Goal: Find contact information: Find contact information

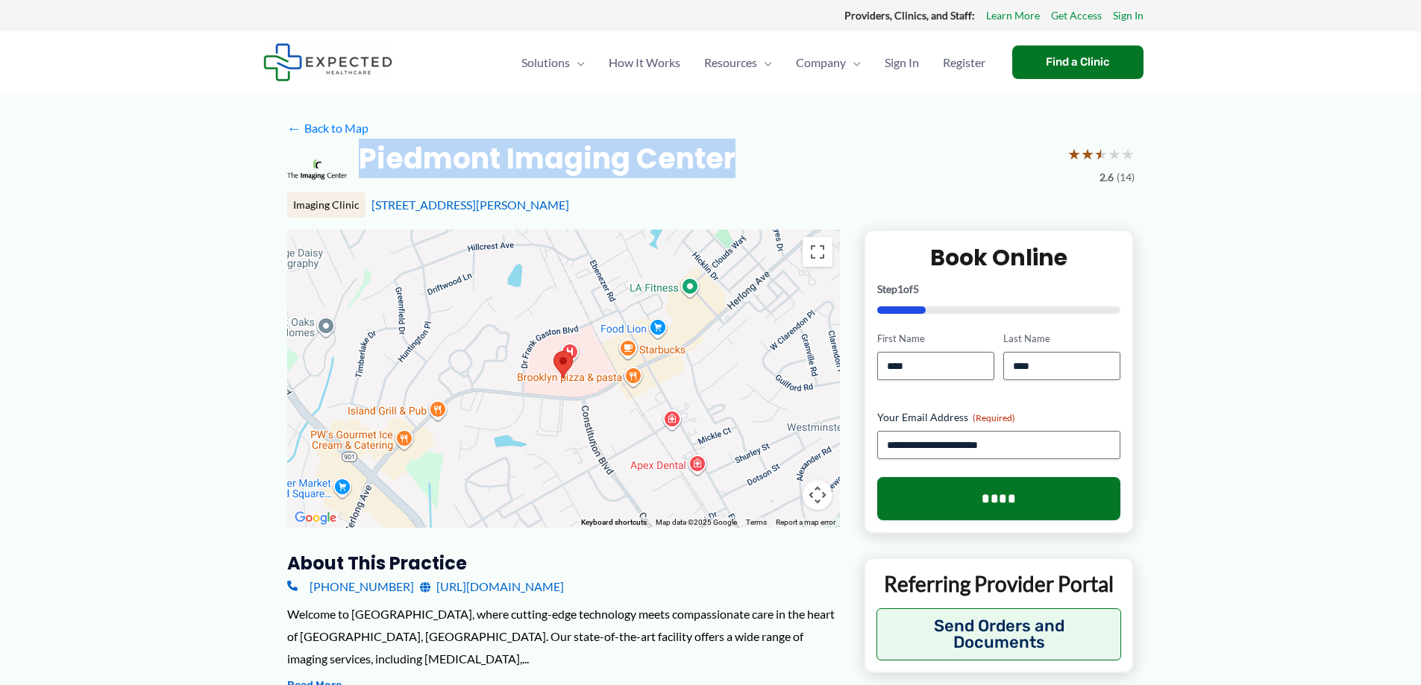
drag, startPoint x: 762, startPoint y: 157, endPoint x: 363, endPoint y: 161, distance: 399.8
click at [363, 161] on div "Piedmont Imaging Center ★ ★ ★ ★ ★ 2.6 (14)" at bounding box center [710, 170] width 847 height 60
copy h2 "Piedmont Imaging Center"
drag, startPoint x: 539, startPoint y: 204, endPoint x: 363, endPoint y: 204, distance: 176.0
click at [363, 204] on div "Imaging Clinic 222 S Herlong Ave, Rock Hill, SC" at bounding box center [710, 204] width 847 height 25
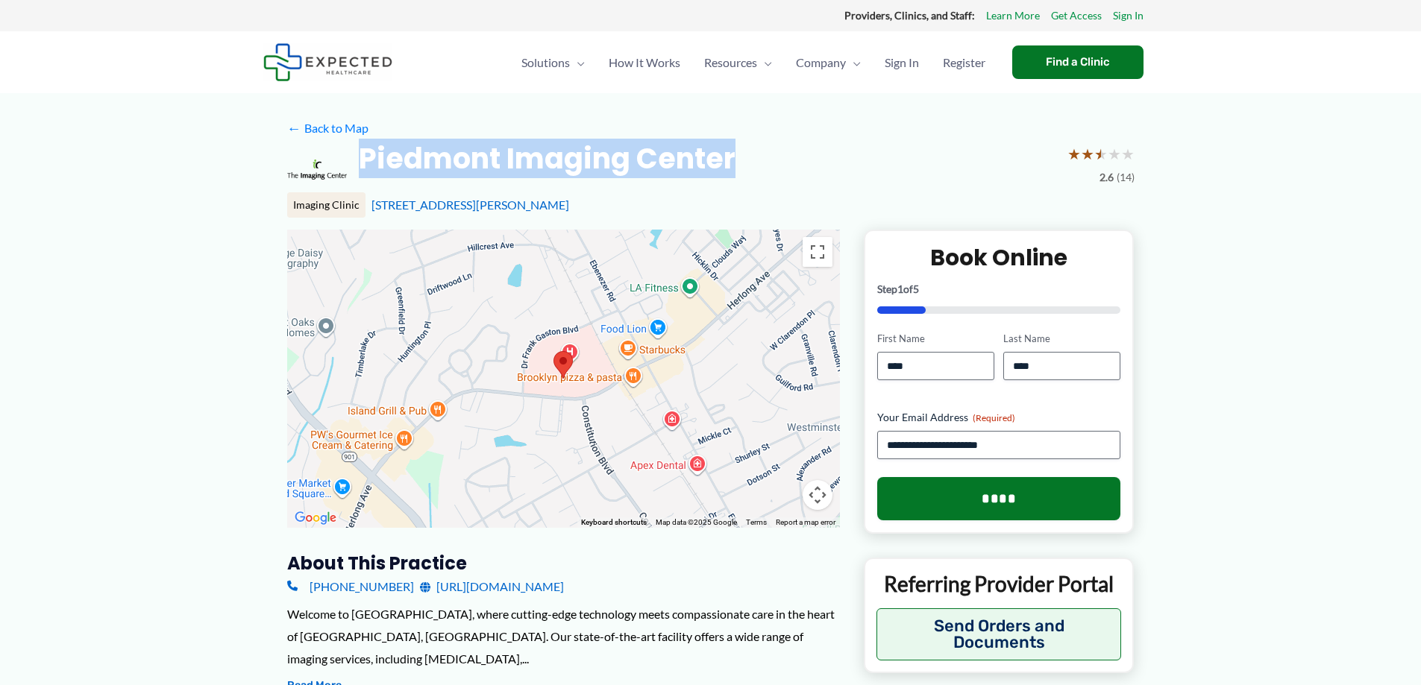
copy div "[STREET_ADDRESS][PERSON_NAME]"
drag, startPoint x: 632, startPoint y: 160, endPoint x: 380, endPoint y: 172, distance: 251.6
click at [374, 169] on h2 "Piedmont Imaging Center" at bounding box center [547, 158] width 377 height 37
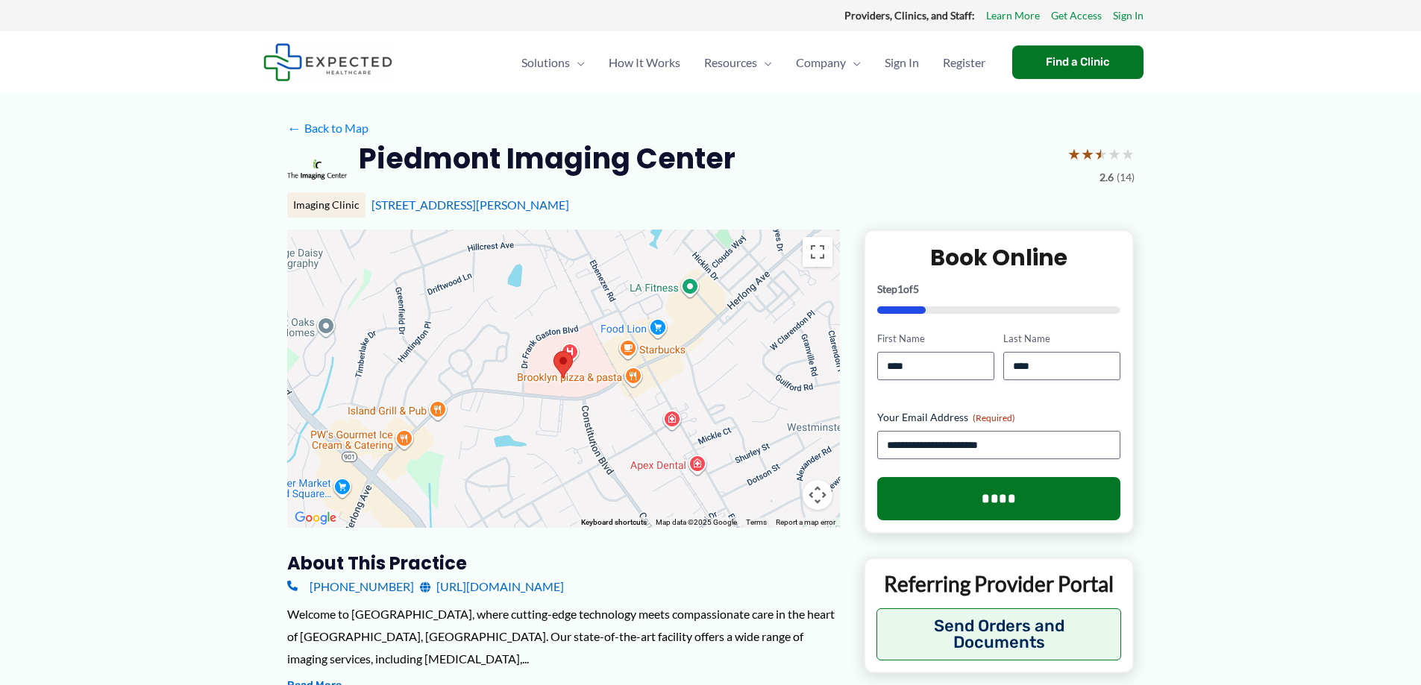
drag, startPoint x: 381, startPoint y: 172, endPoint x: 665, endPoint y: 151, distance: 285.0
click at [695, 147] on h2 "Piedmont Imaging Center" at bounding box center [547, 158] width 377 height 37
drag, startPoint x: 617, startPoint y: 165, endPoint x: 388, endPoint y: 163, distance: 229.0
click at [362, 170] on h2 "Piedmont Imaging Center" at bounding box center [547, 158] width 377 height 37
copy h2 "Piedmont Imaging"
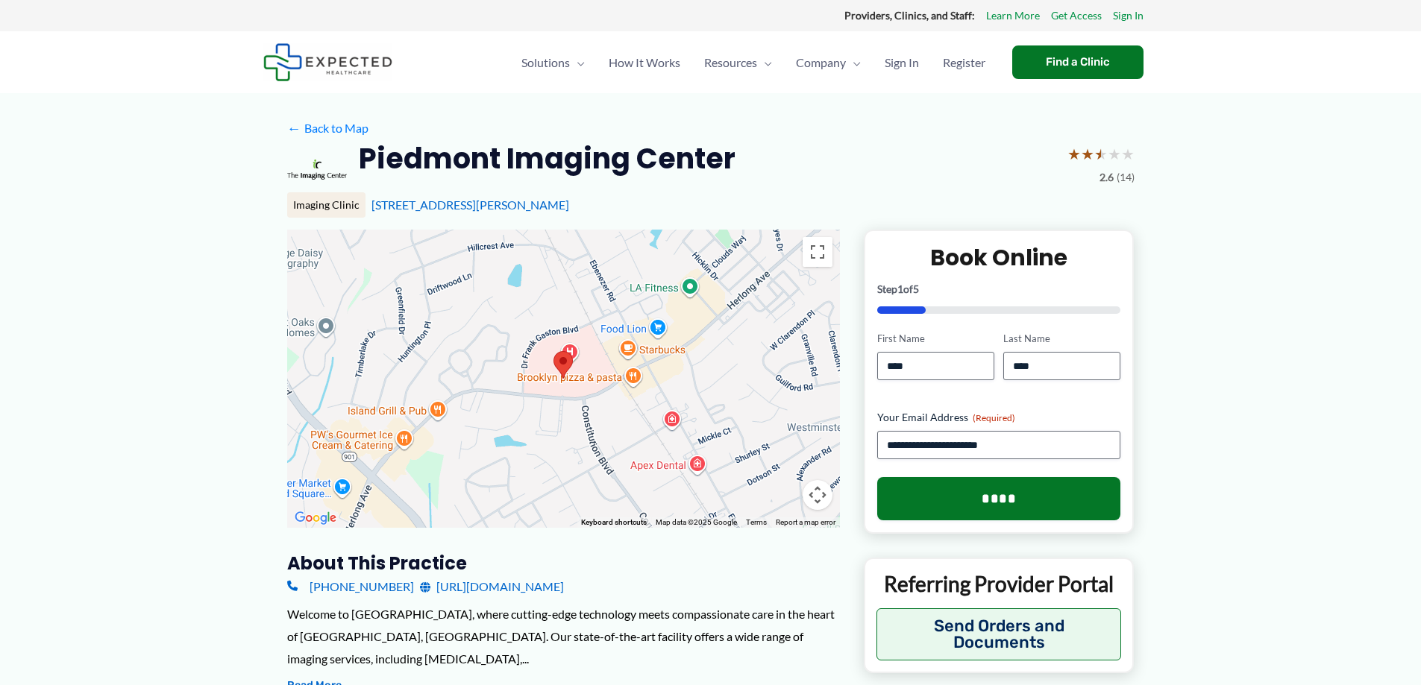
click at [760, 151] on div "Piedmont Imaging Center ★ ★ ★ ★ ★ 2.6 (14)" at bounding box center [710, 170] width 847 height 60
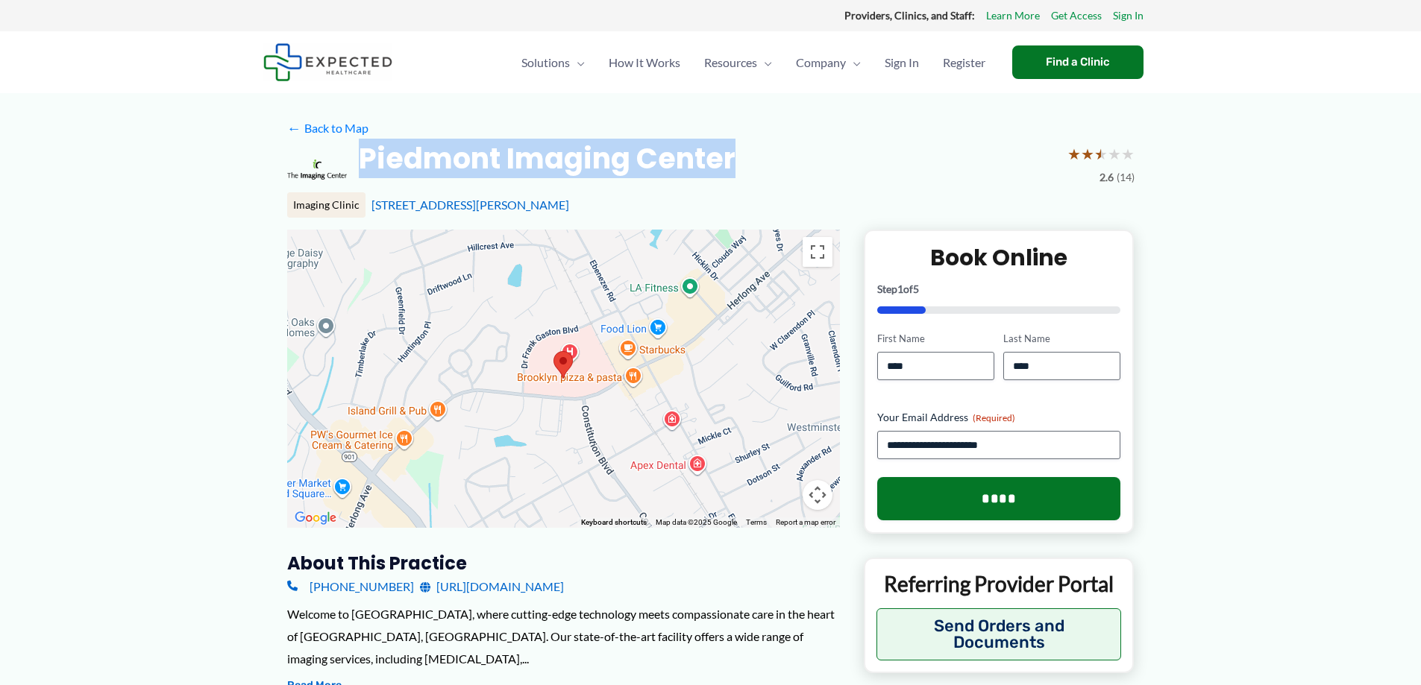
drag, startPoint x: 685, startPoint y: 154, endPoint x: 363, endPoint y: 153, distance: 323.0
click at [363, 153] on div "Piedmont Imaging Center ★ ★ ★ ★ ★ 2.6 (14)" at bounding box center [710, 170] width 847 height 60
copy h2 "Piedmont Imaging Center"
drag, startPoint x: 545, startPoint y: 201, endPoint x: 368, endPoint y: 203, distance: 176.8
click at [368, 203] on div "Imaging Clinic 222 S Herlong Ave, Rock Hill, SC" at bounding box center [710, 204] width 847 height 25
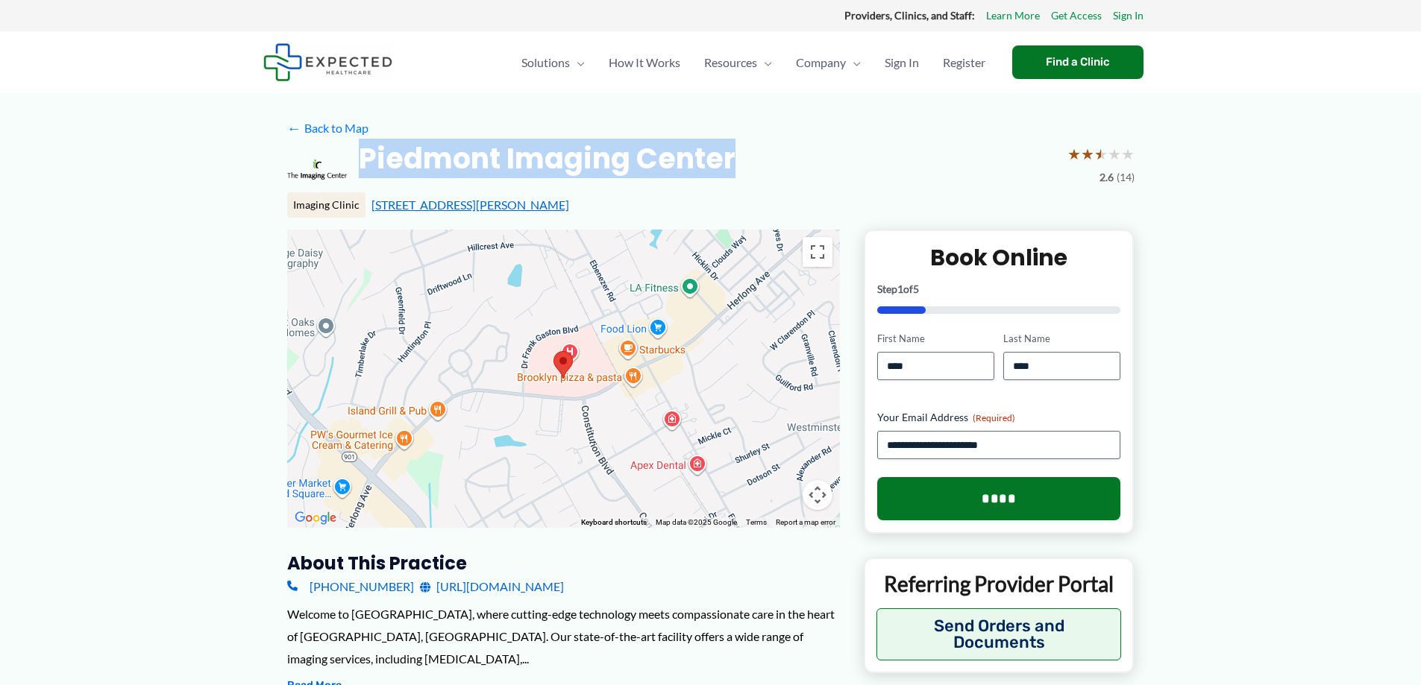
copy link "[STREET_ADDRESS][PERSON_NAME]"
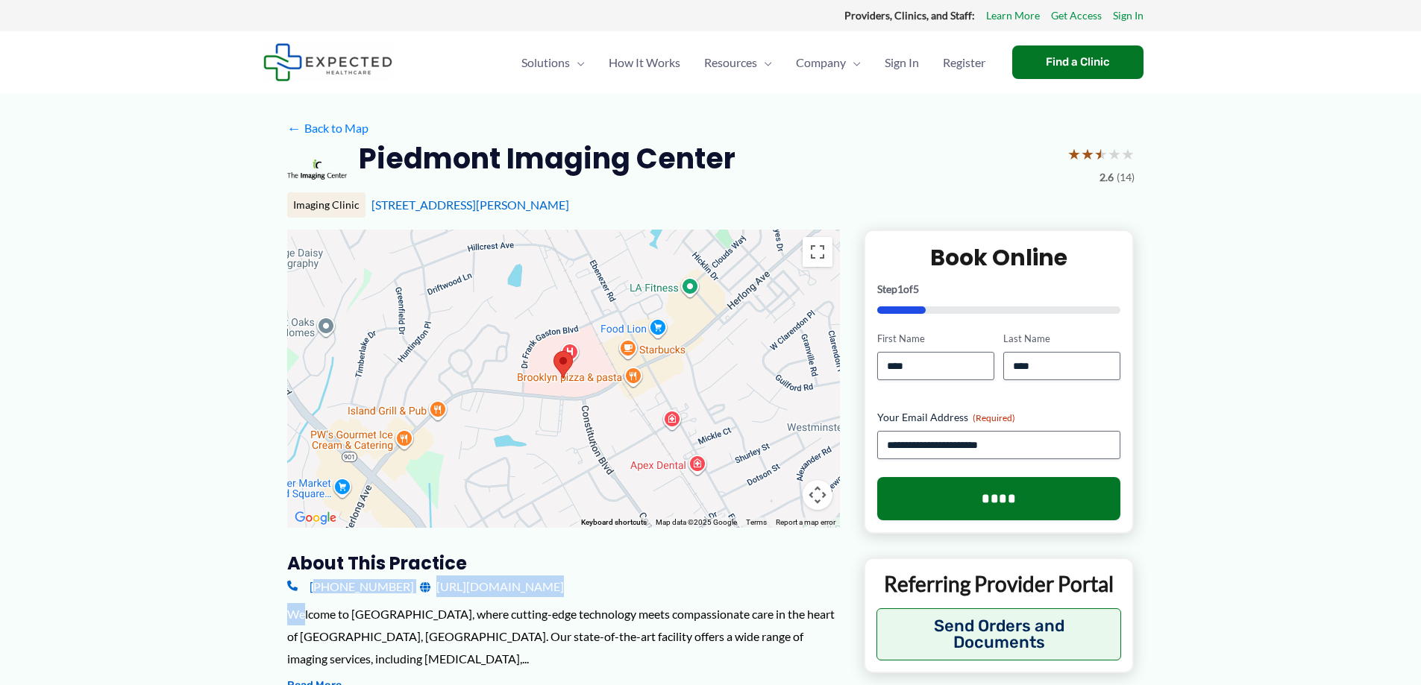
drag, startPoint x: 304, startPoint y: 605, endPoint x: 310, endPoint y: 591, distance: 15.4
click at [321, 585] on link "[PHONE_NUMBER]" at bounding box center [350, 587] width 127 height 22
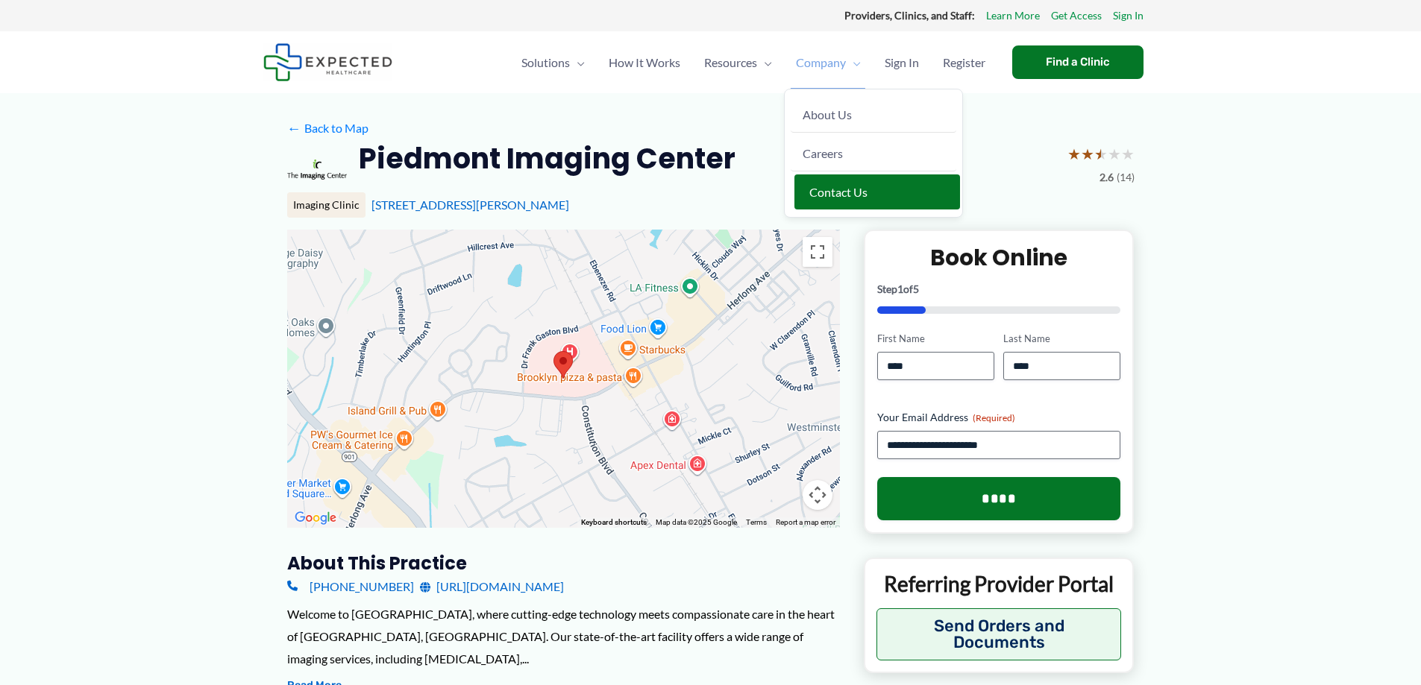
click at [823, 189] on span "Contact Us" at bounding box center [838, 192] width 58 height 14
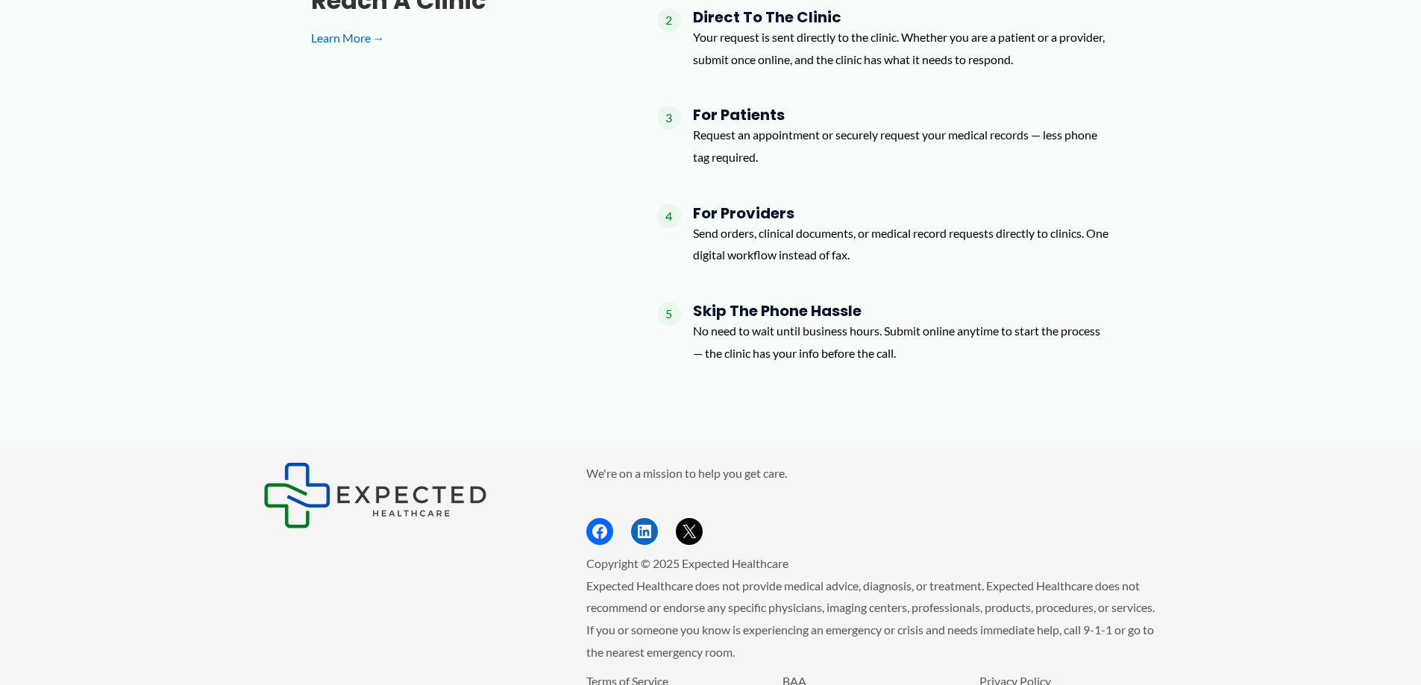
scroll to position [2071, 0]
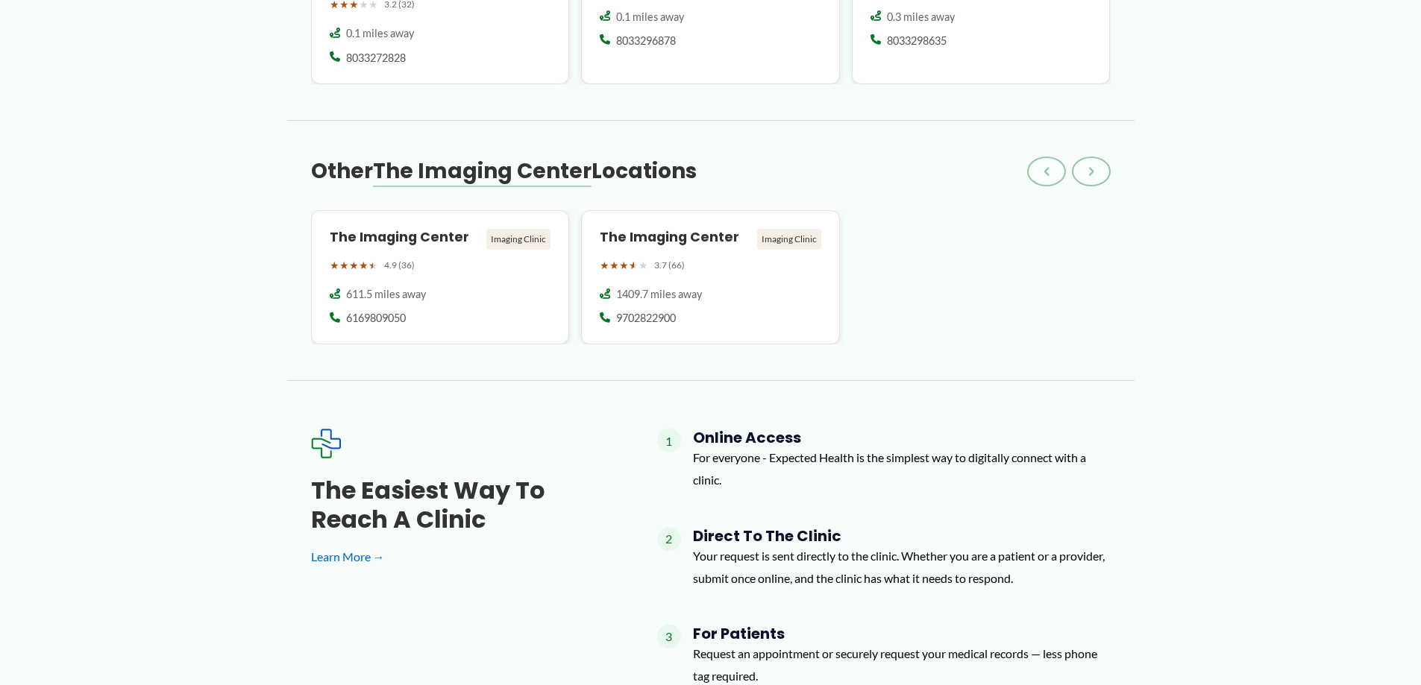
drag, startPoint x: 950, startPoint y: 471, endPoint x: 957, endPoint y: 466, distance: 8.1
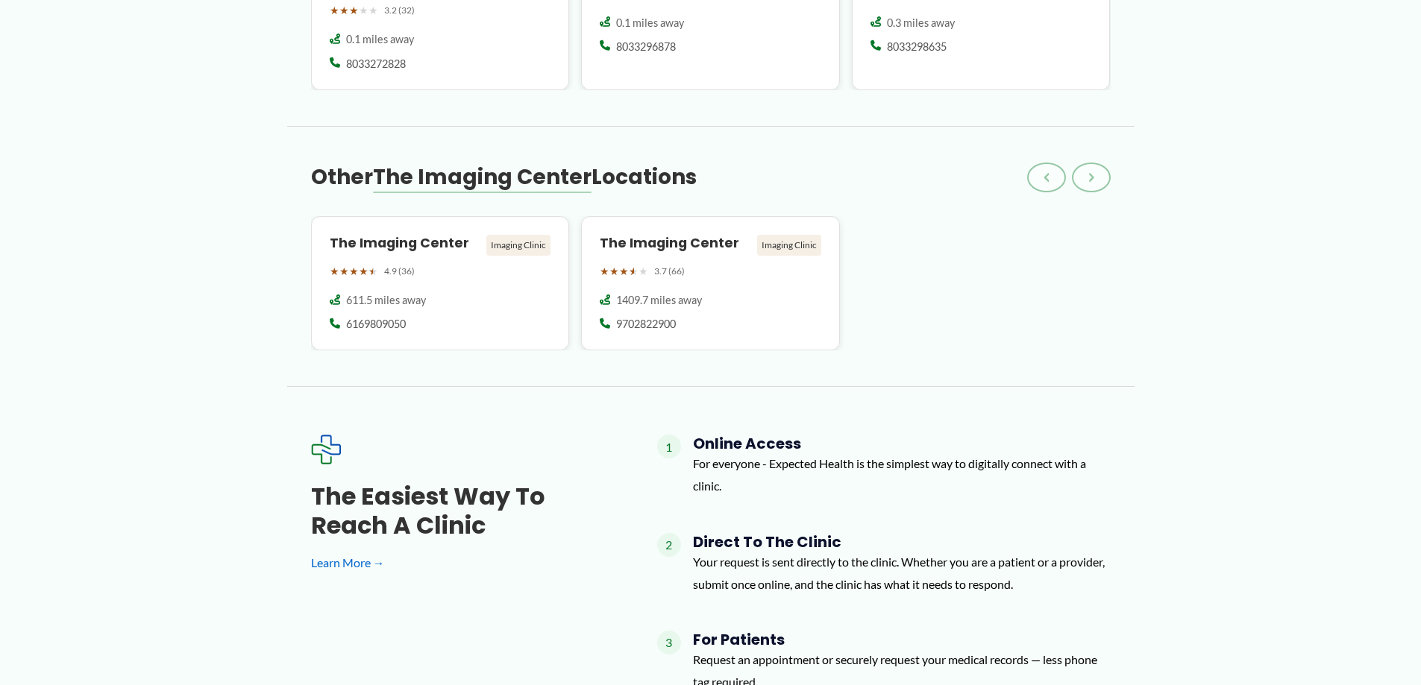
drag, startPoint x: 957, startPoint y: 466, endPoint x: 1410, endPoint y: 98, distance: 583.3
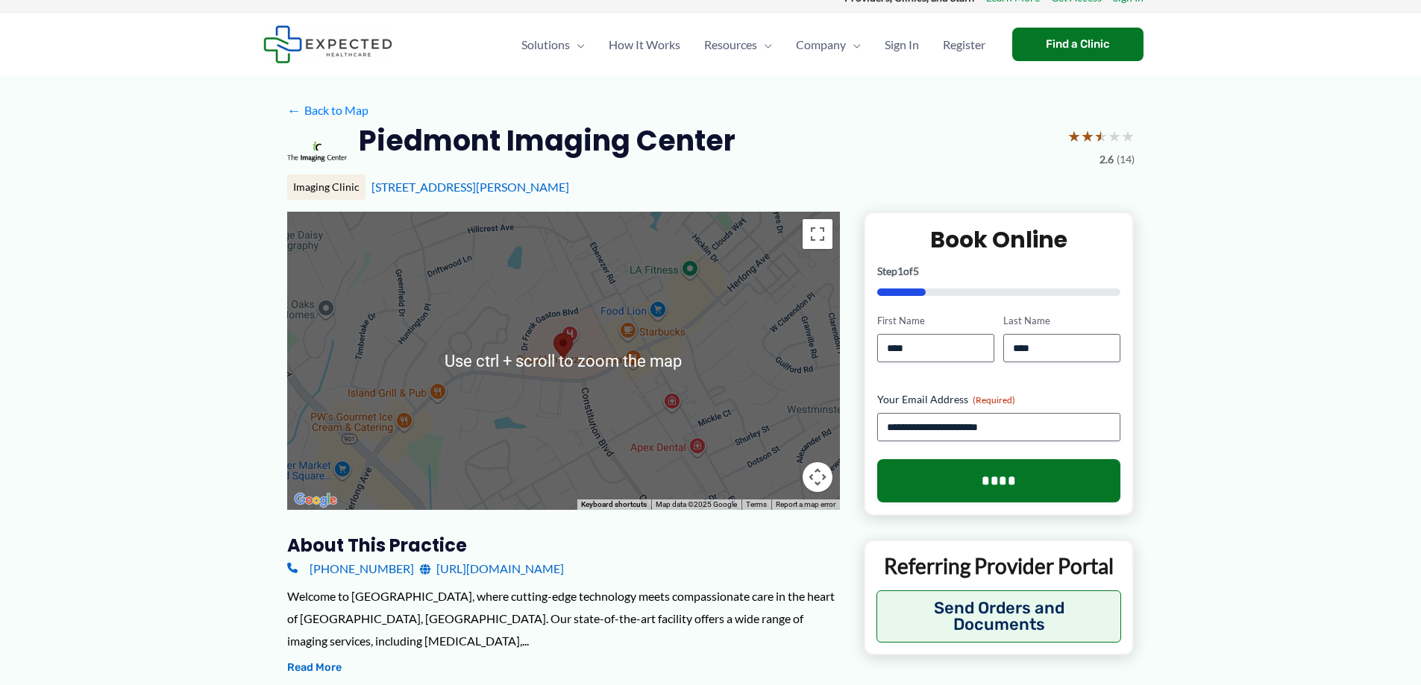
scroll to position [0, 0]
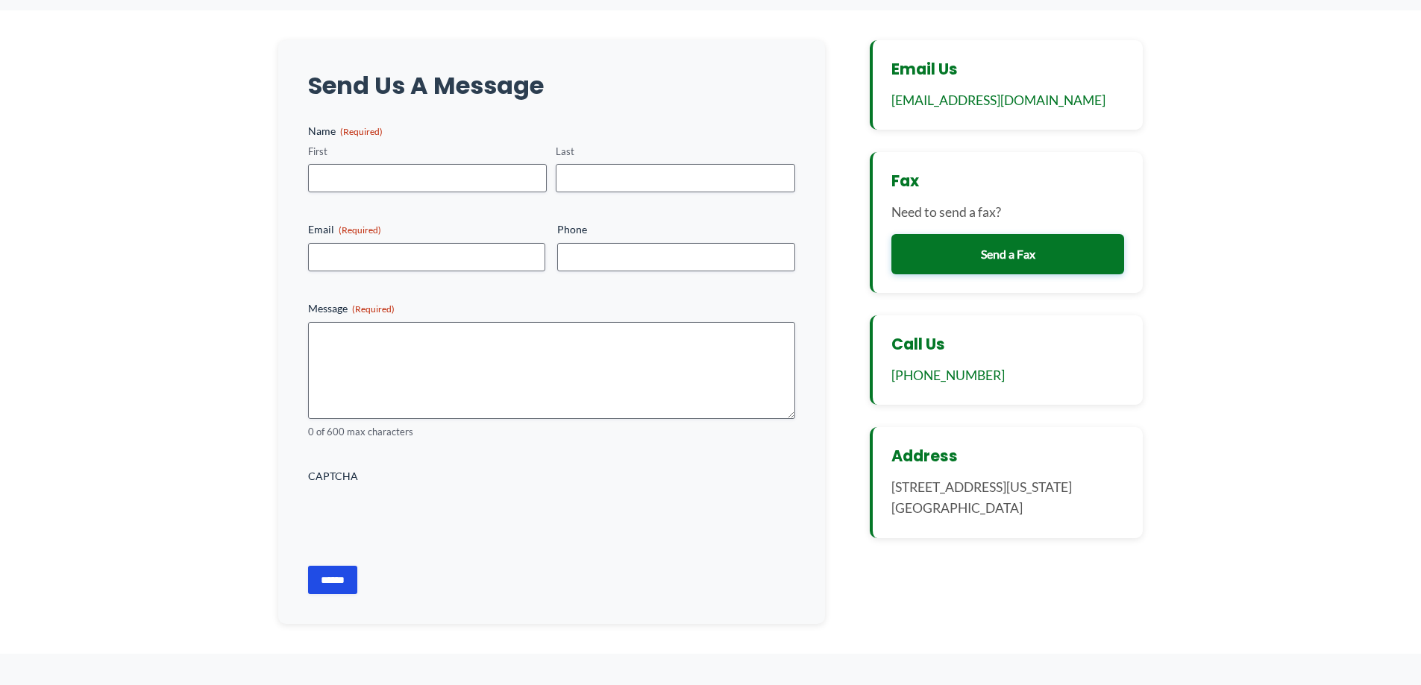
scroll to position [1, 0]
